Goal: Task Accomplishment & Management: Complete application form

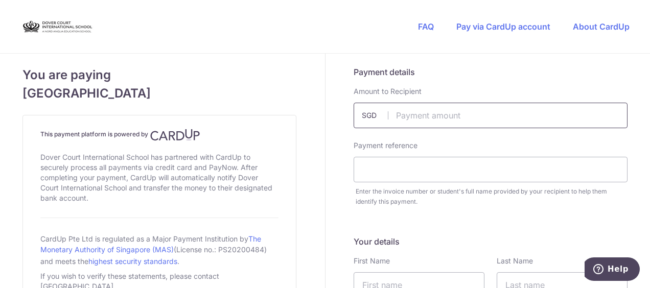
click at [418, 115] on input "text" at bounding box center [491, 116] width 274 height 26
click at [421, 113] on input "text" at bounding box center [491, 116] width 274 height 26
type input "850.00"
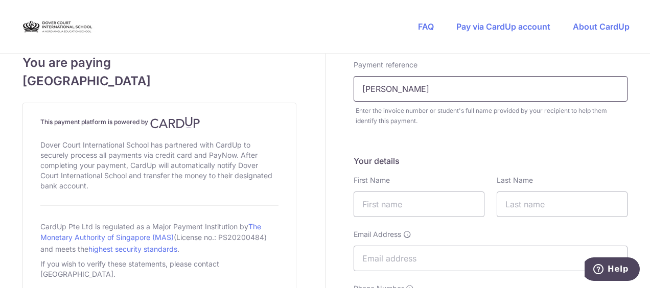
scroll to position [153, 0]
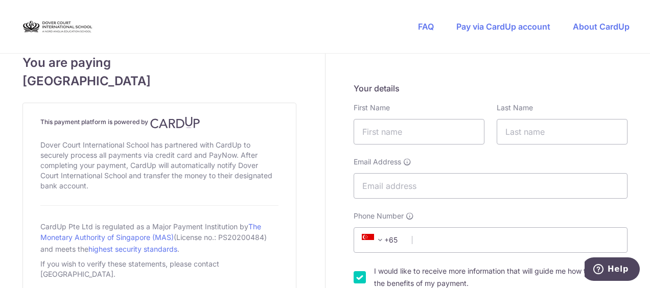
type input "[PERSON_NAME]"
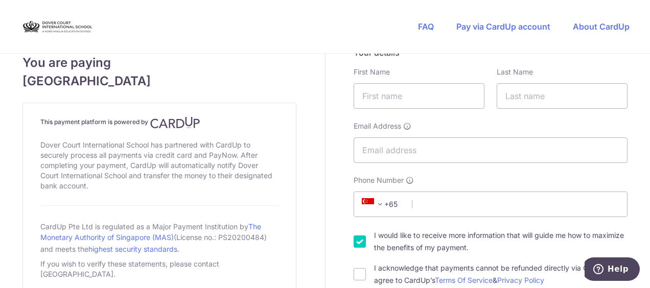
scroll to position [204, 0]
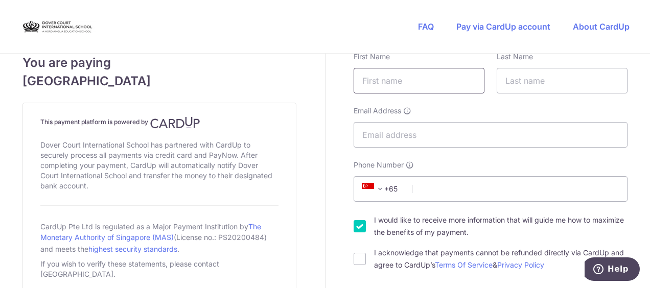
click at [387, 71] on input "text" at bounding box center [419, 81] width 131 height 26
type input "[PERSON_NAME]"
type input "Ramachandran"
type input "[PERSON_NAME][EMAIL_ADDRESS][DOMAIN_NAME]"
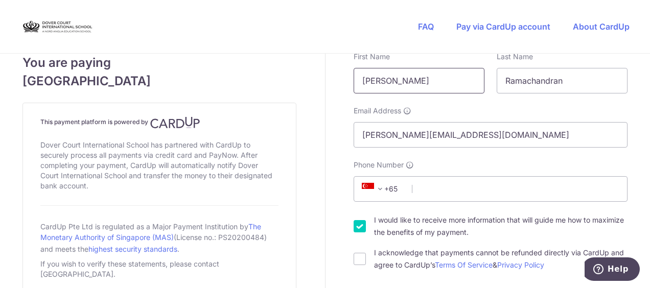
select select "49"
type input "17626676725"
select select "DE"
type input "91052"
type input "[PERSON_NAME][STREET_ADDRESS]"
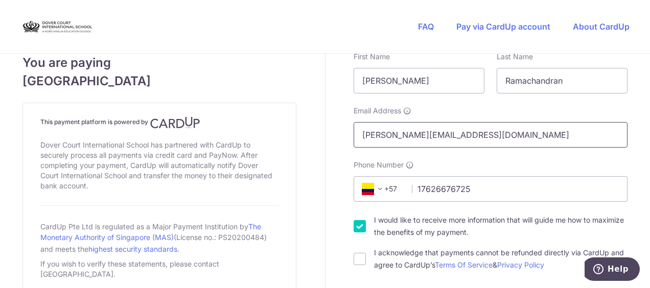
click at [421, 134] on input "[PERSON_NAME][EMAIL_ADDRESS][DOMAIN_NAME]" at bounding box center [491, 135] width 274 height 26
type input "[PERSON_NAME][EMAIL_ADDRESS][DOMAIN_NAME]"
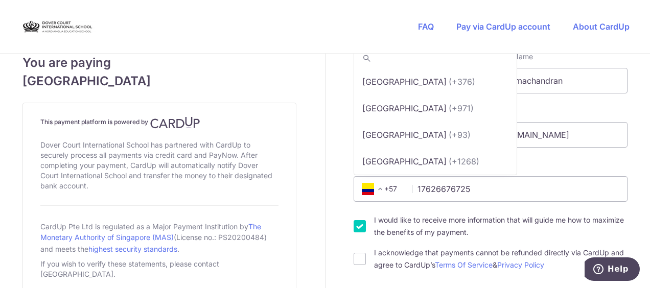
click at [380, 193] on span at bounding box center [380, 189] width 12 height 12
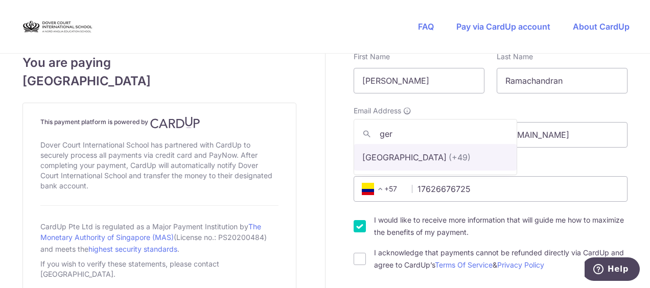
type input "ger"
select select "57"
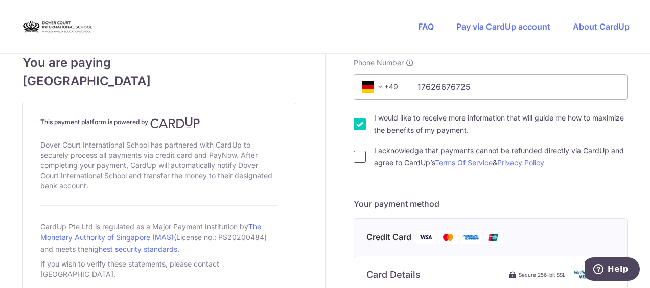
click at [354, 162] on input "I acknowledge that payments cannot be refunded directly via CardUp and agree to…" at bounding box center [360, 157] width 12 height 12
checkbox input "true"
click at [354, 122] on input "I would like to receive more information that will guide me how to maximize the…" at bounding box center [360, 124] width 12 height 12
checkbox input "false"
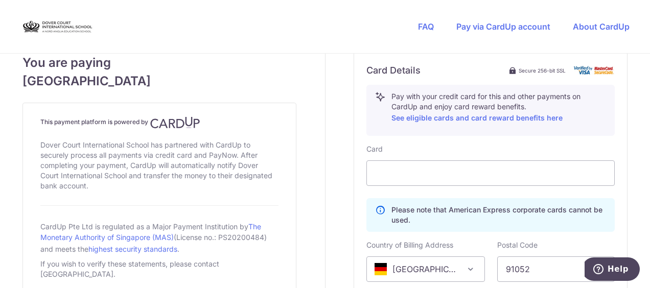
scroll to position [562, 0]
